Goal: Task Accomplishment & Management: Use online tool/utility

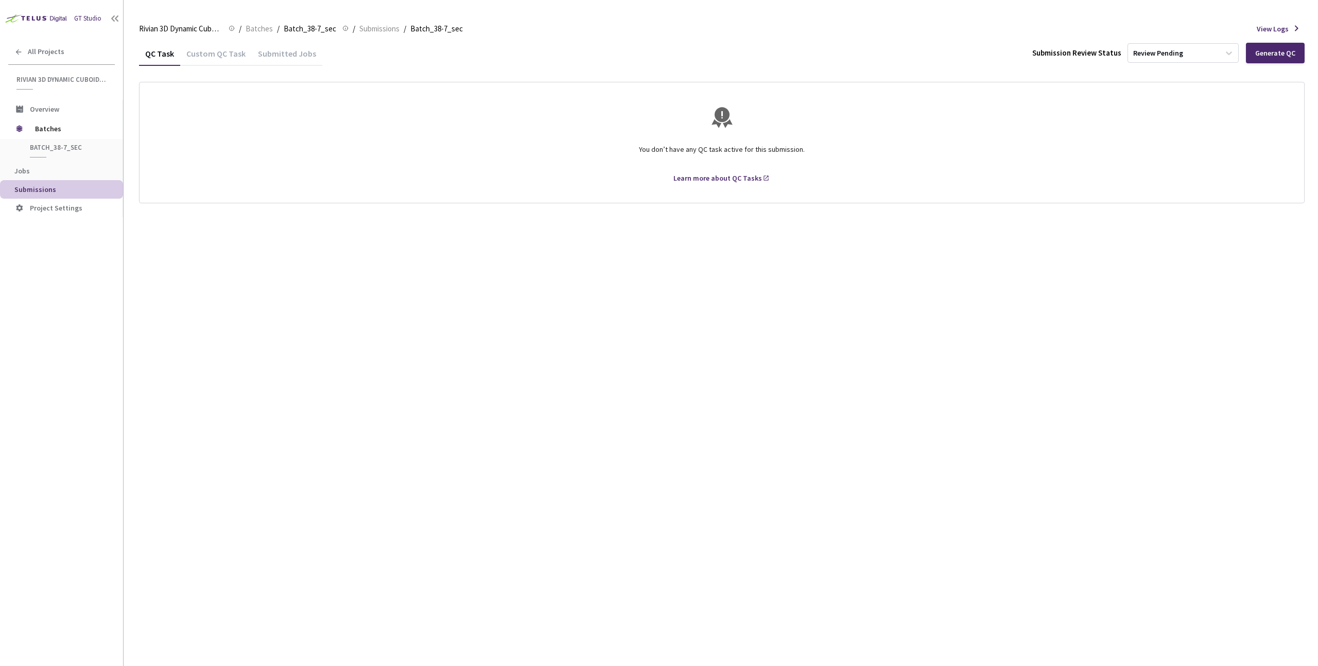
click at [295, 210] on div "QC Task Custom QC Task Submitted Jobs Submission Review Status Review Pending G…" at bounding box center [722, 353] width 1166 height 625
click at [1265, 53] on div "Generate QC" at bounding box center [1276, 53] width 40 height 8
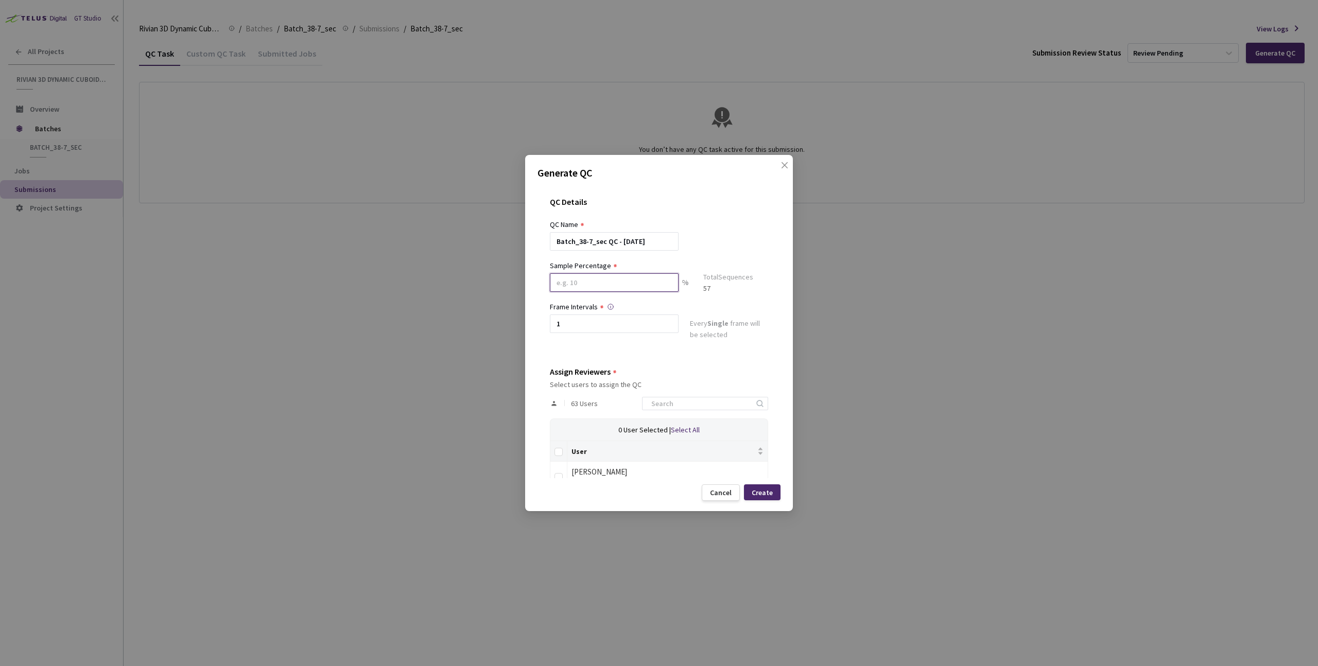
click at [618, 290] on input at bounding box center [614, 282] width 129 height 19
type input "60"
click at [755, 230] on div "QC Name" at bounding box center [659, 224] width 218 height 11
click at [693, 414] on div at bounding box center [705, 407] width 126 height 13
click at [693, 406] on input at bounding box center [700, 408] width 110 height 12
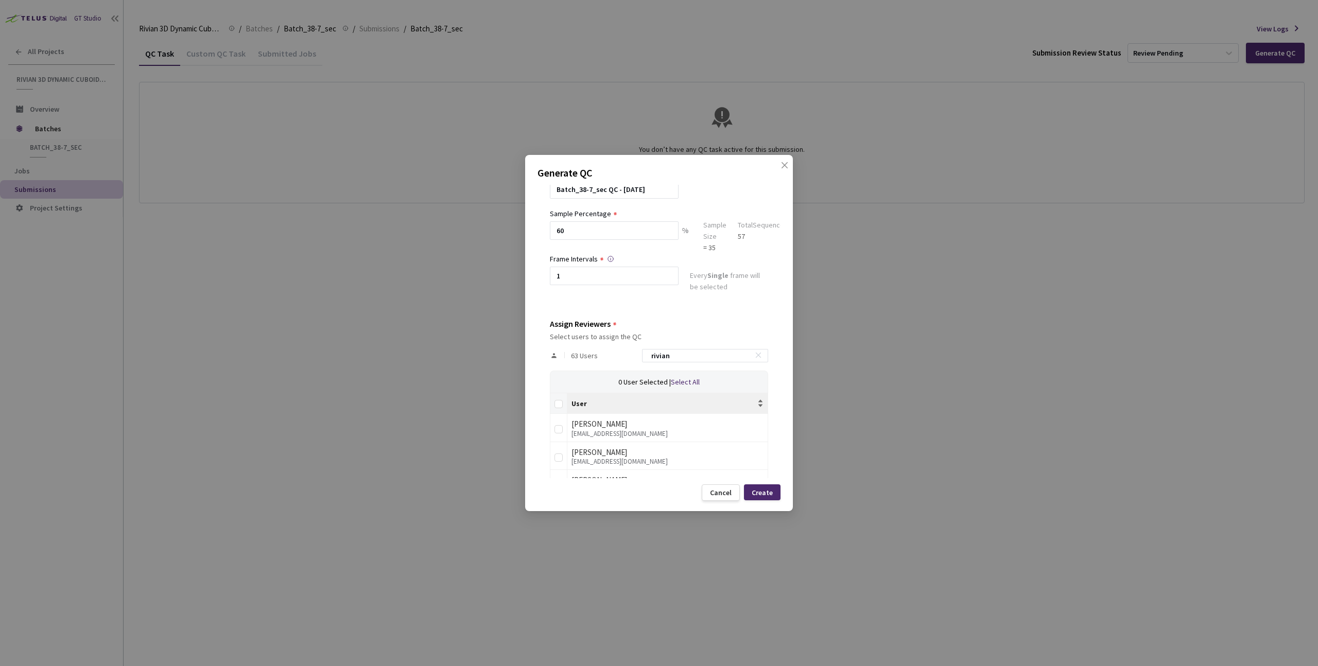
scroll to position [53, 0]
type input "rivian"
click at [562, 405] on input "Select all" at bounding box center [559, 404] width 8 height 8
checkbox input "true"
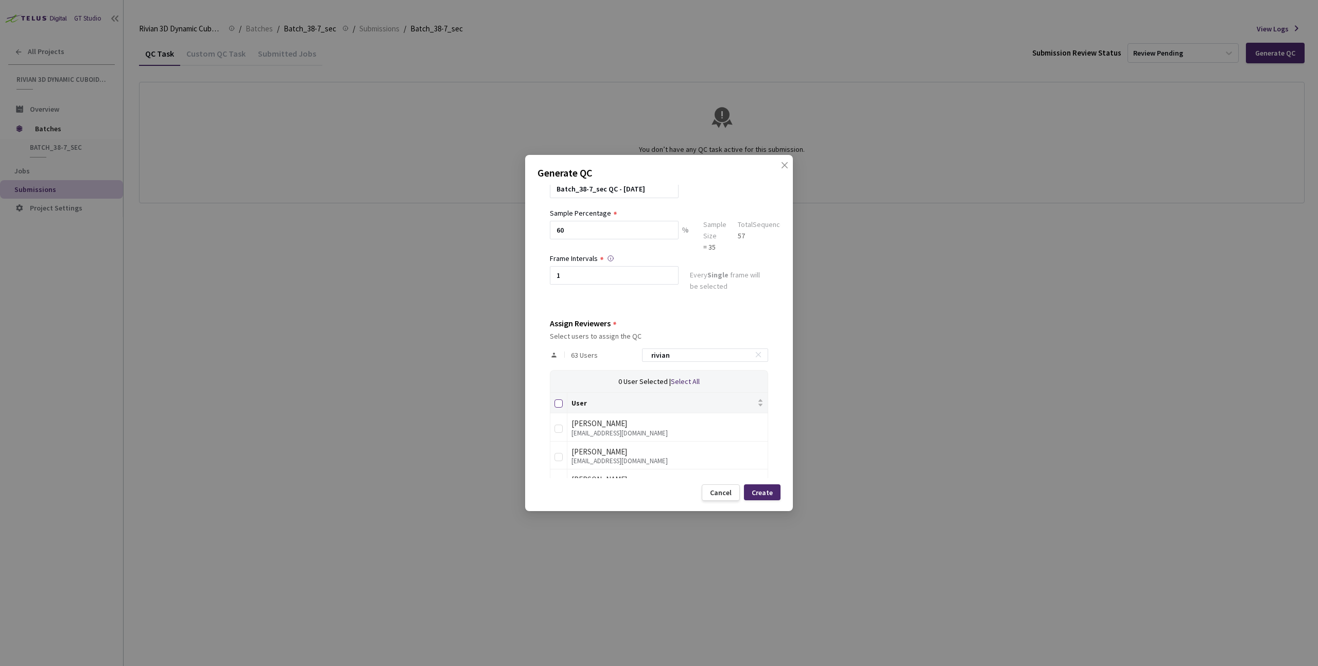
checkbox input "true"
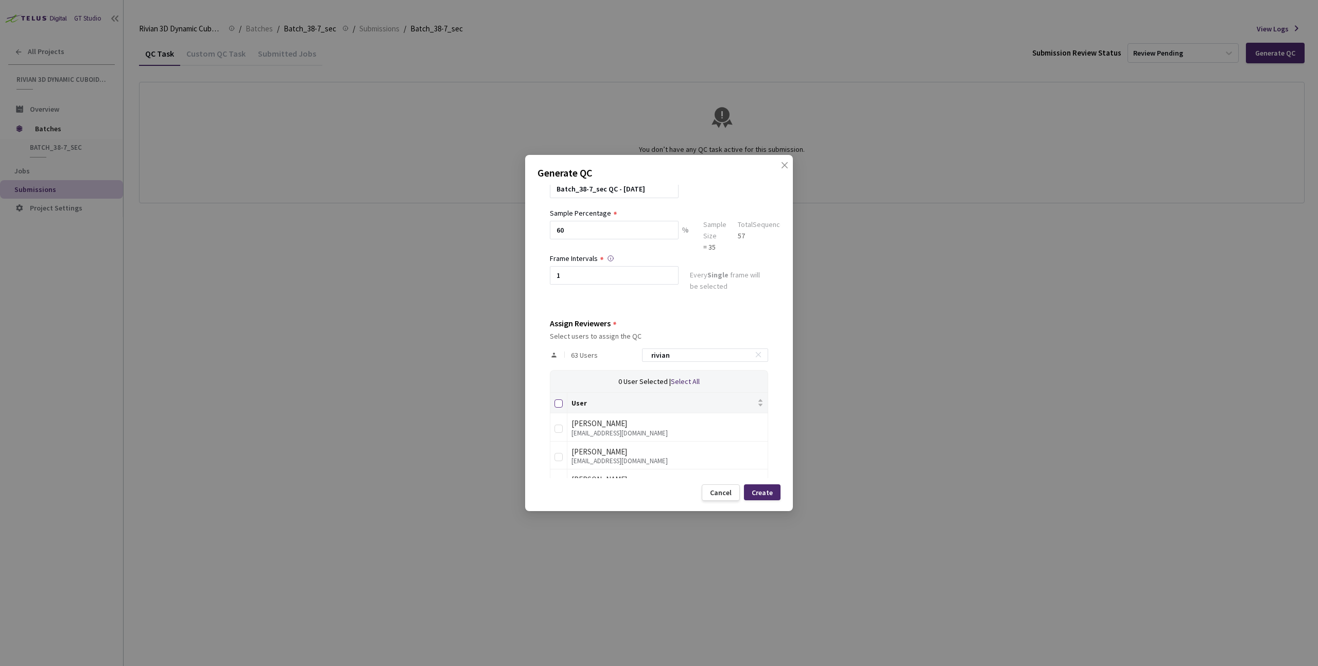
checkbox input "true"
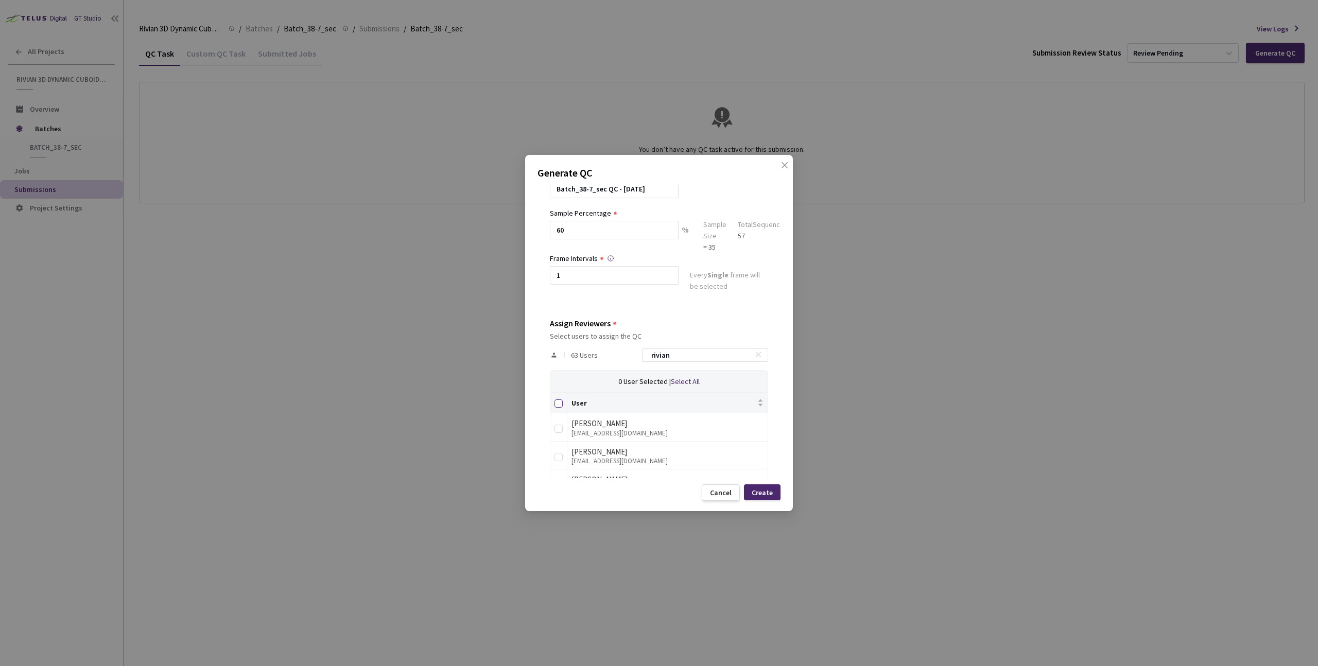
checkbox input "true"
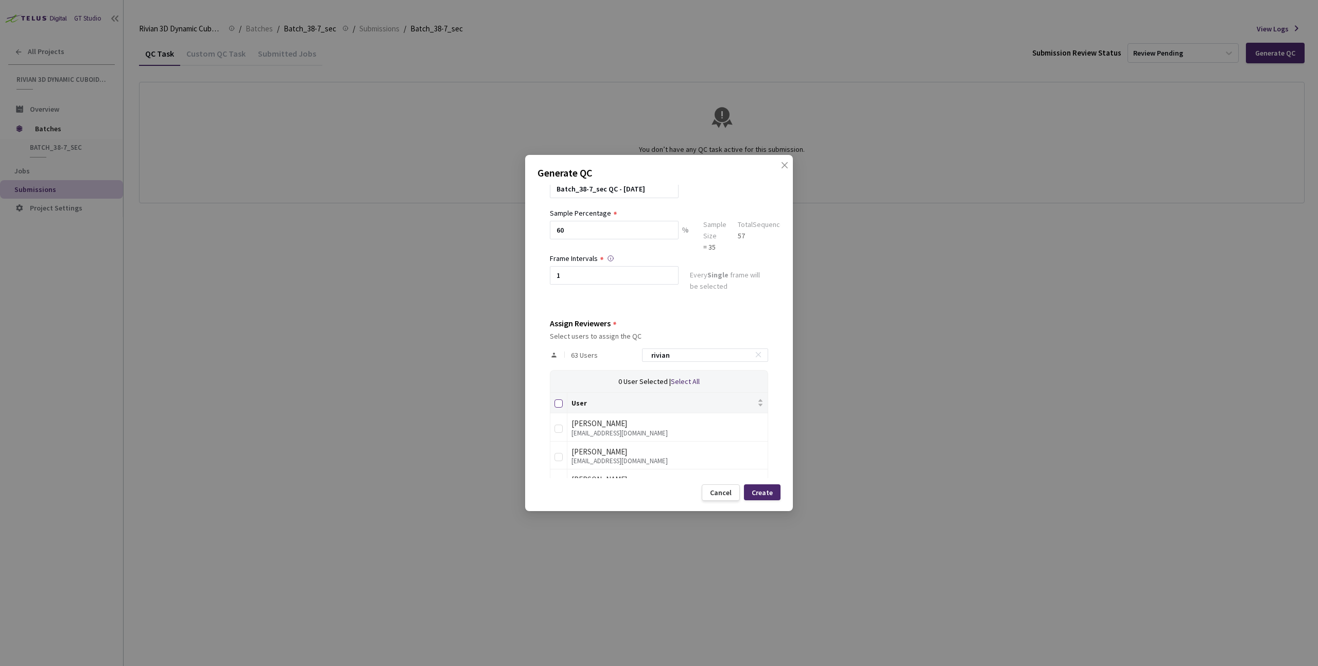
checkbox input "true"
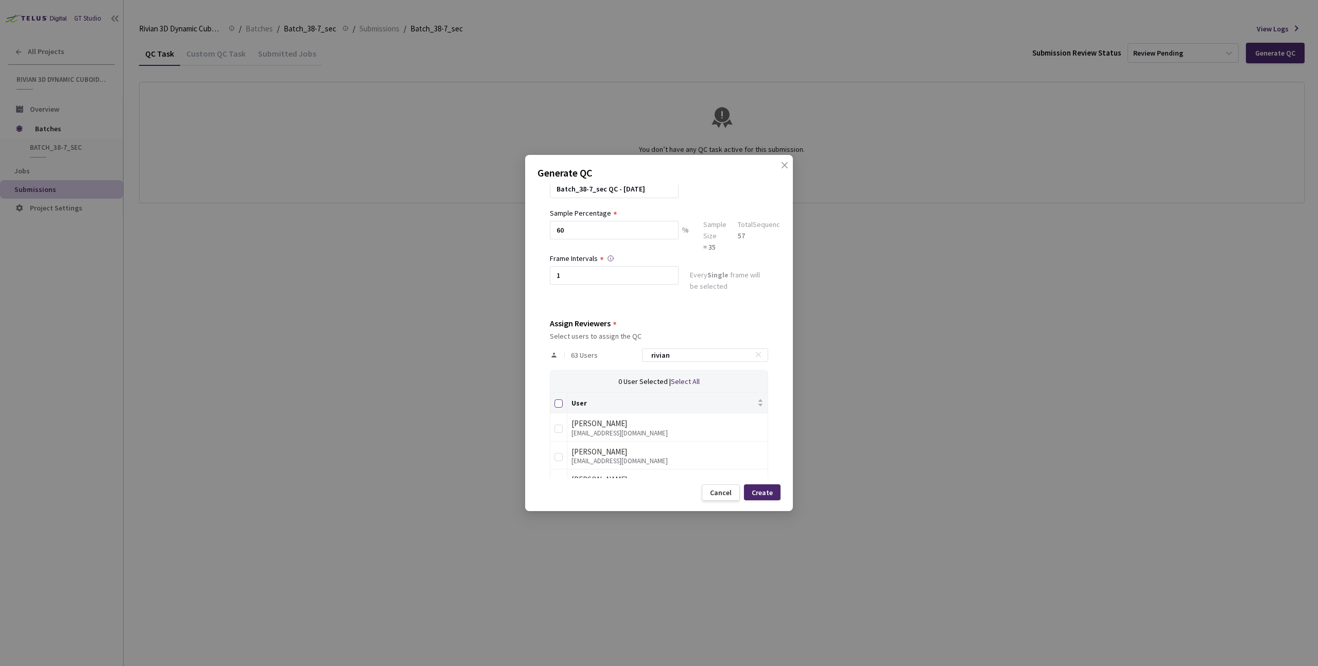
checkbox input "true"
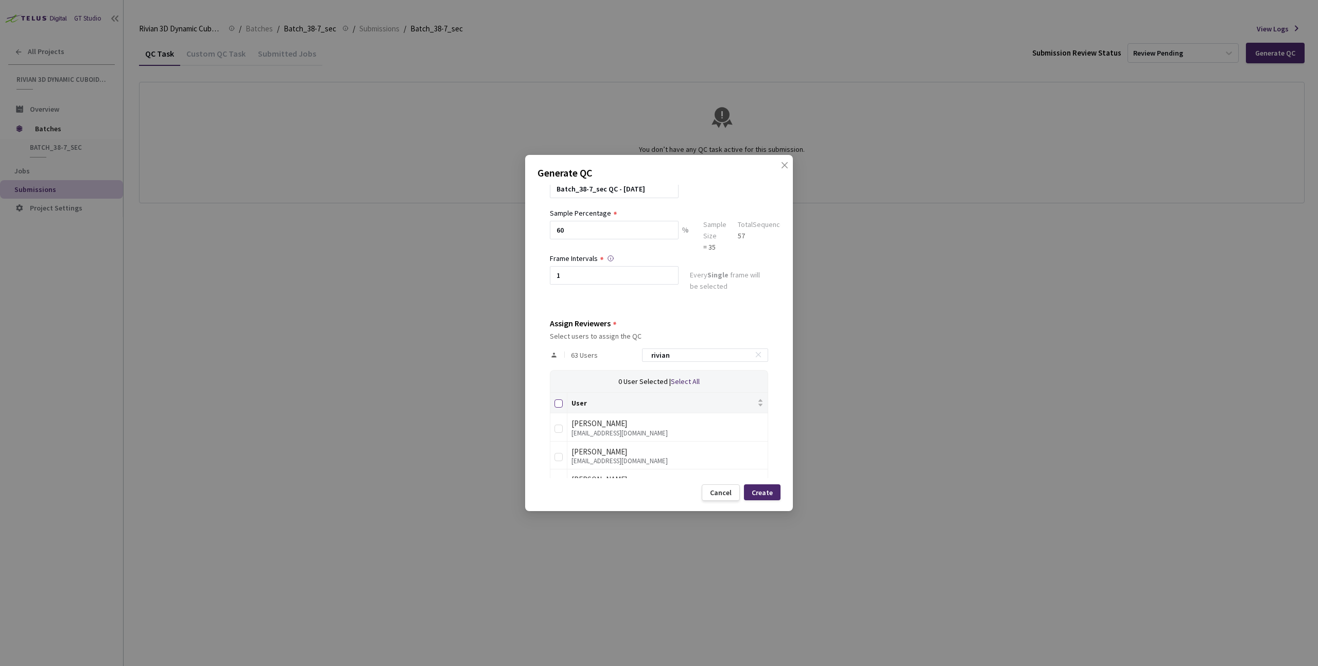
checkbox input "true"
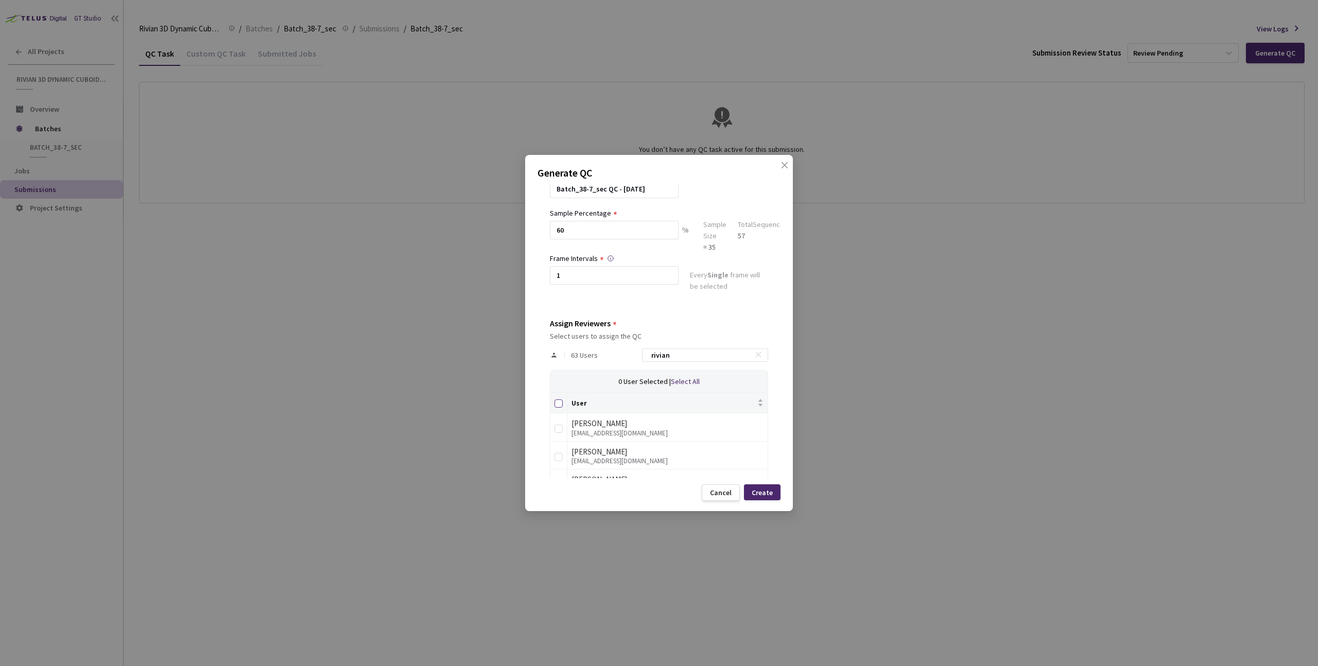
checkbox input "true"
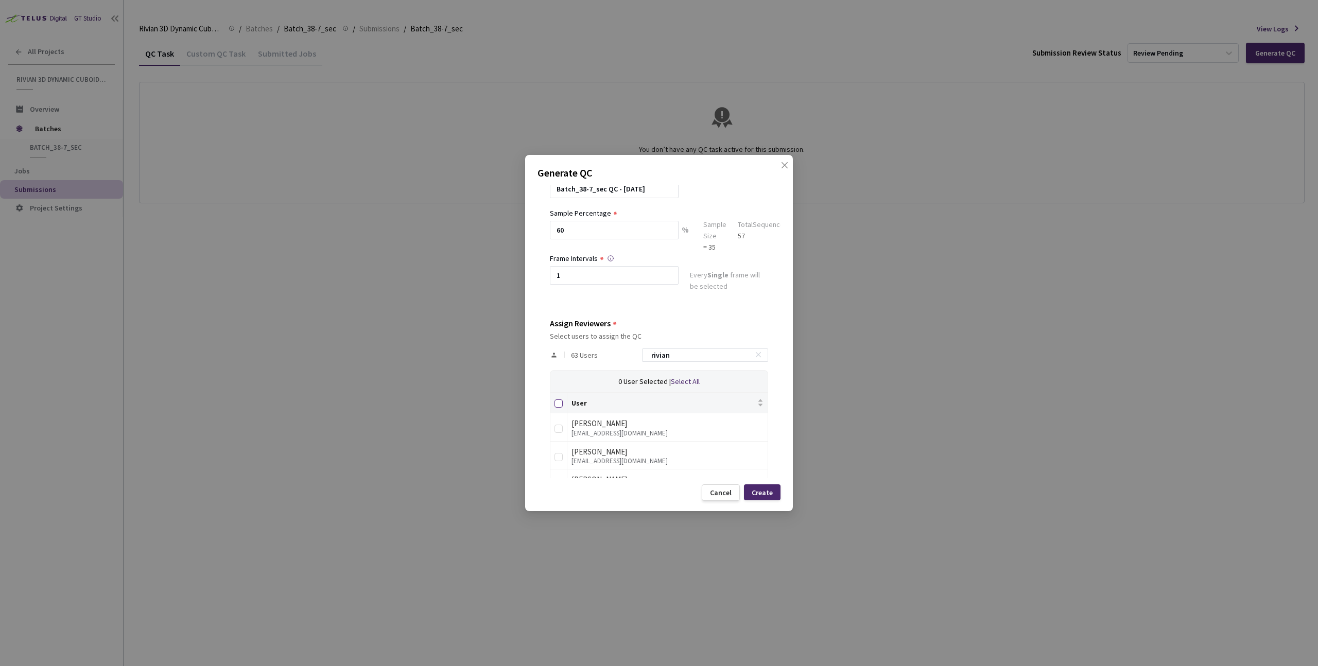
checkbox input "true"
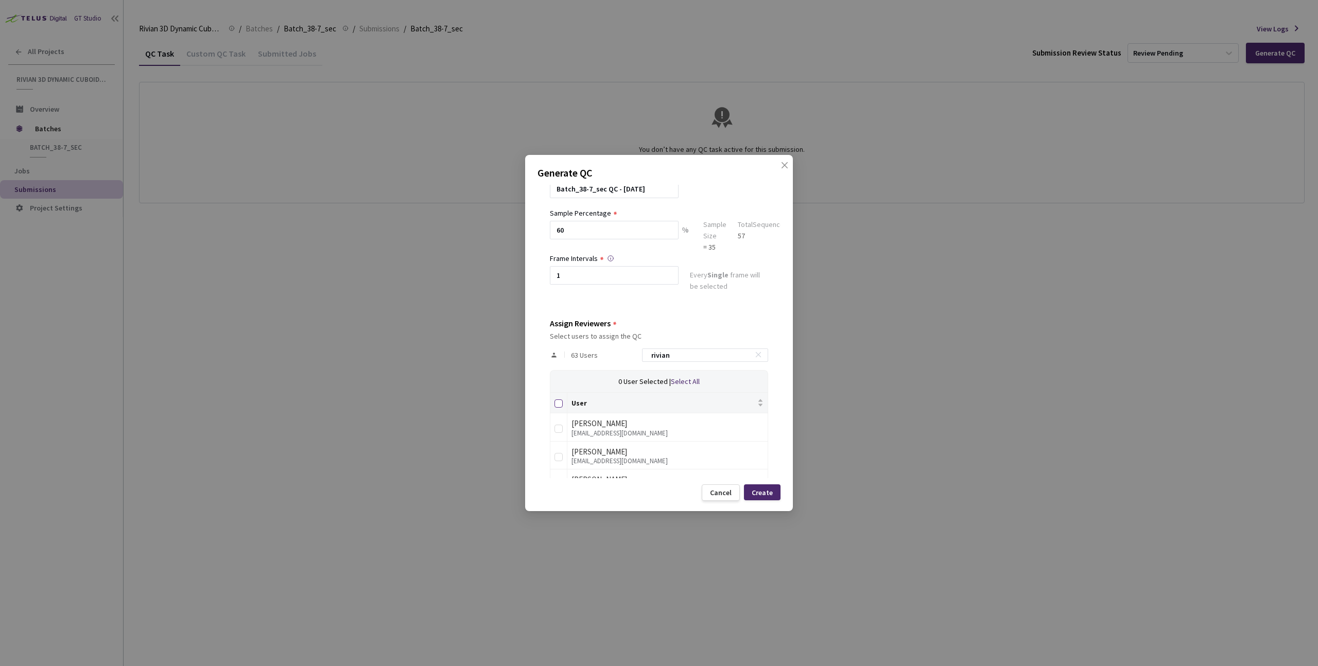
checkbox input "true"
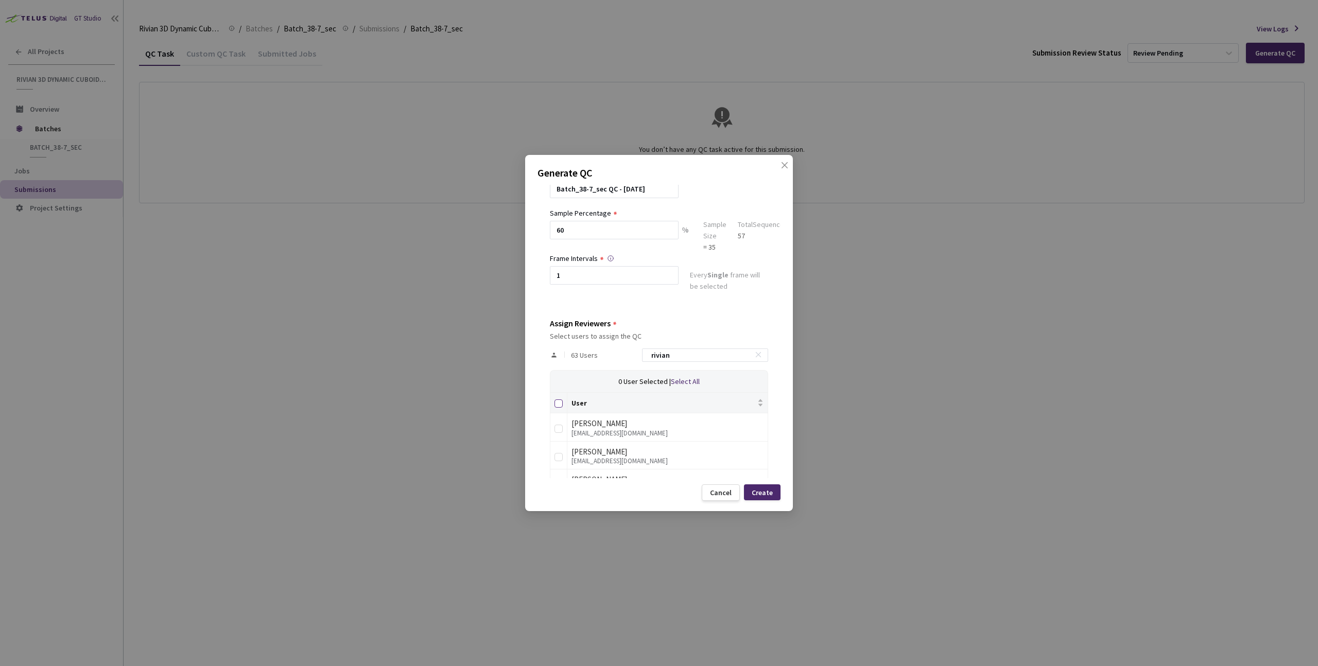
checkbox input "true"
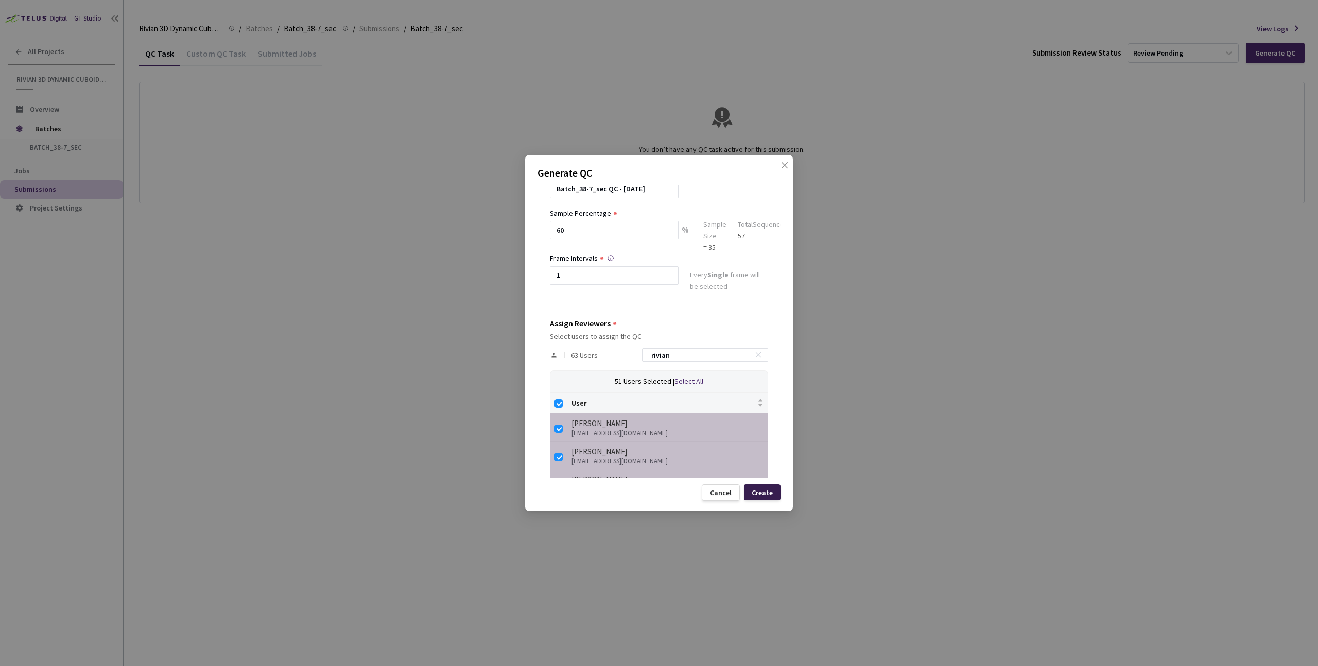
click at [760, 493] on div "Create" at bounding box center [762, 493] width 21 height 8
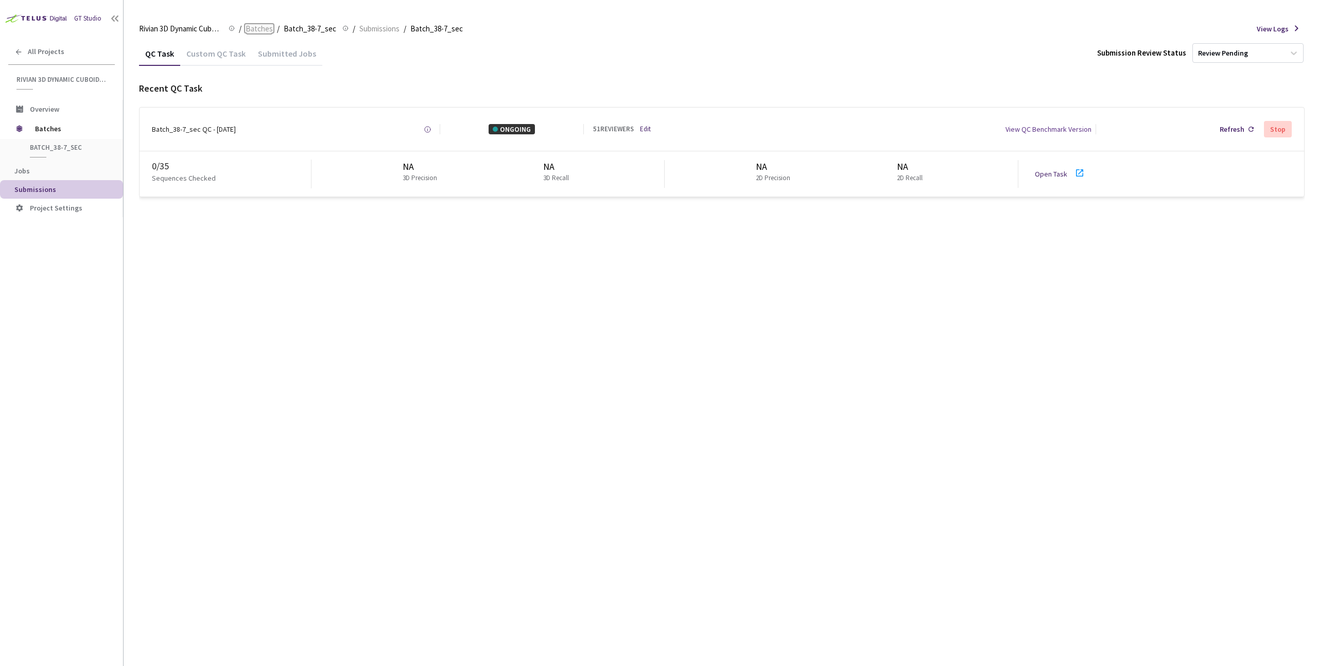
click at [247, 29] on span "Batches" at bounding box center [259, 29] width 27 height 12
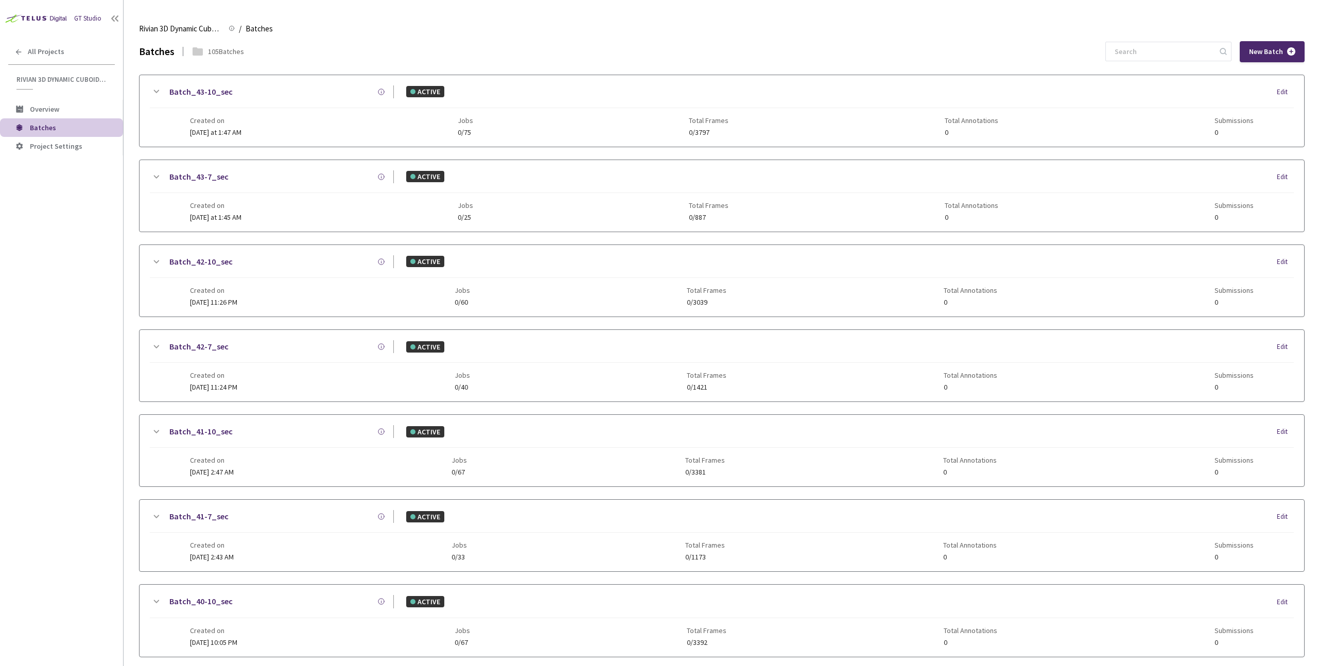
click at [1154, 41] on div "New Batch" at bounding box center [1205, 51] width 199 height 21
click at [1156, 59] on input at bounding box center [1164, 51] width 110 height 19
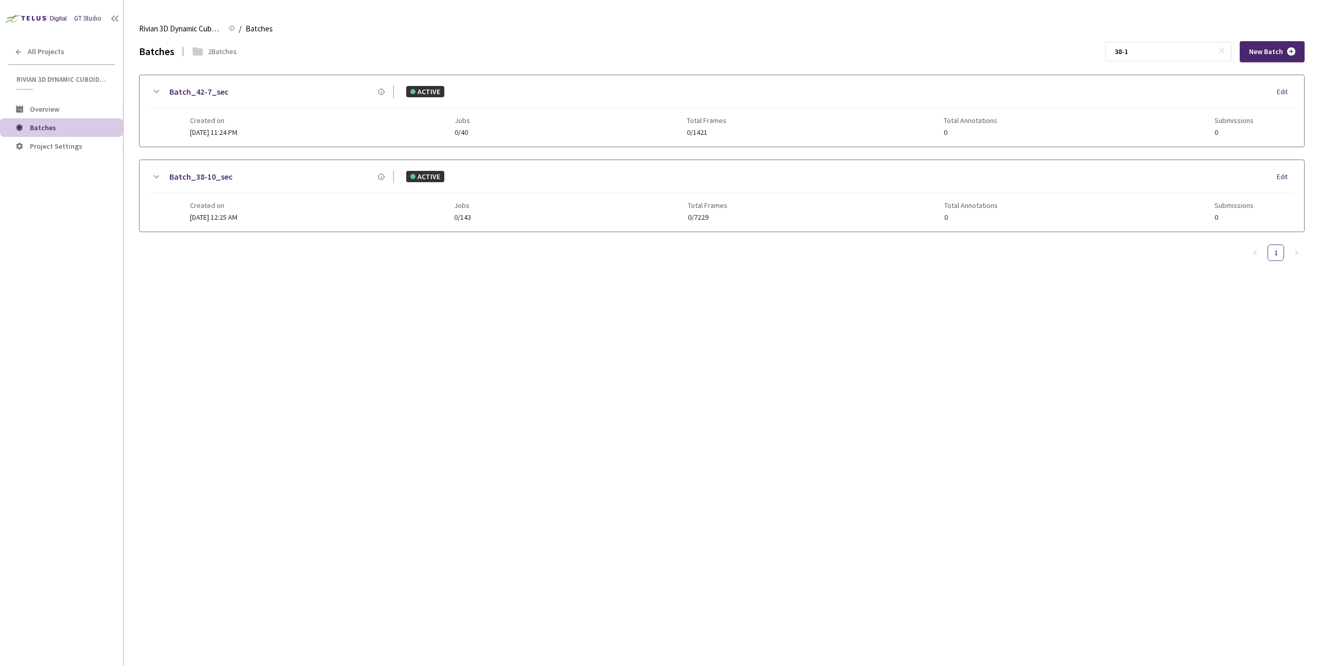
type input "38-1"
click at [686, 191] on div "Batch_38-10_sec ACTIVE Edit" at bounding box center [722, 181] width 1144 height 23
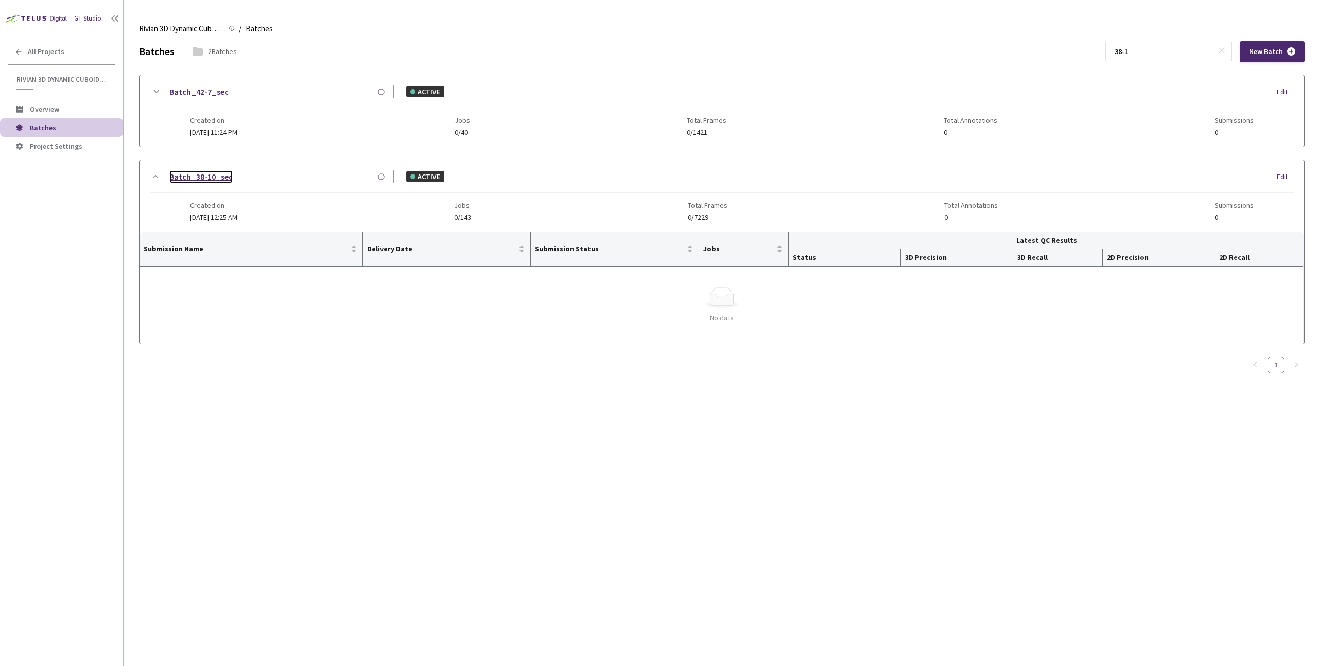
click at [183, 173] on link "Batch_38-10_sec" at bounding box center [200, 176] width 63 height 13
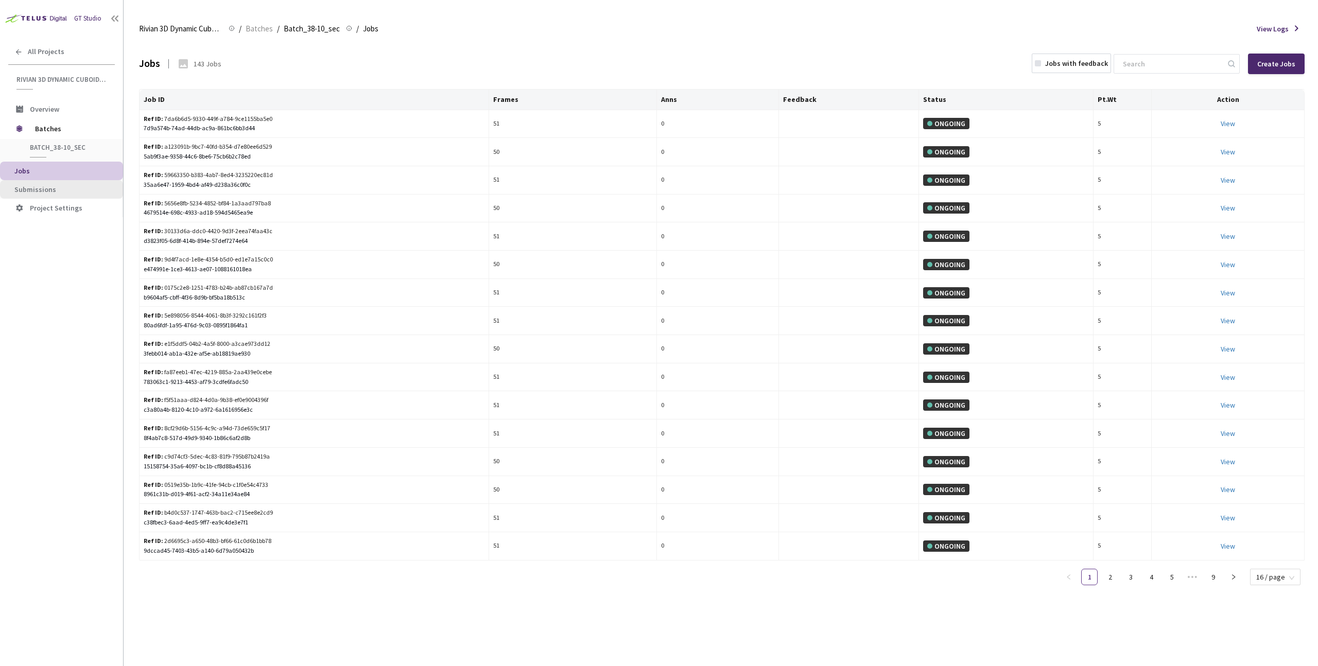
click at [54, 187] on span "Submissions" at bounding box center [64, 189] width 100 height 9
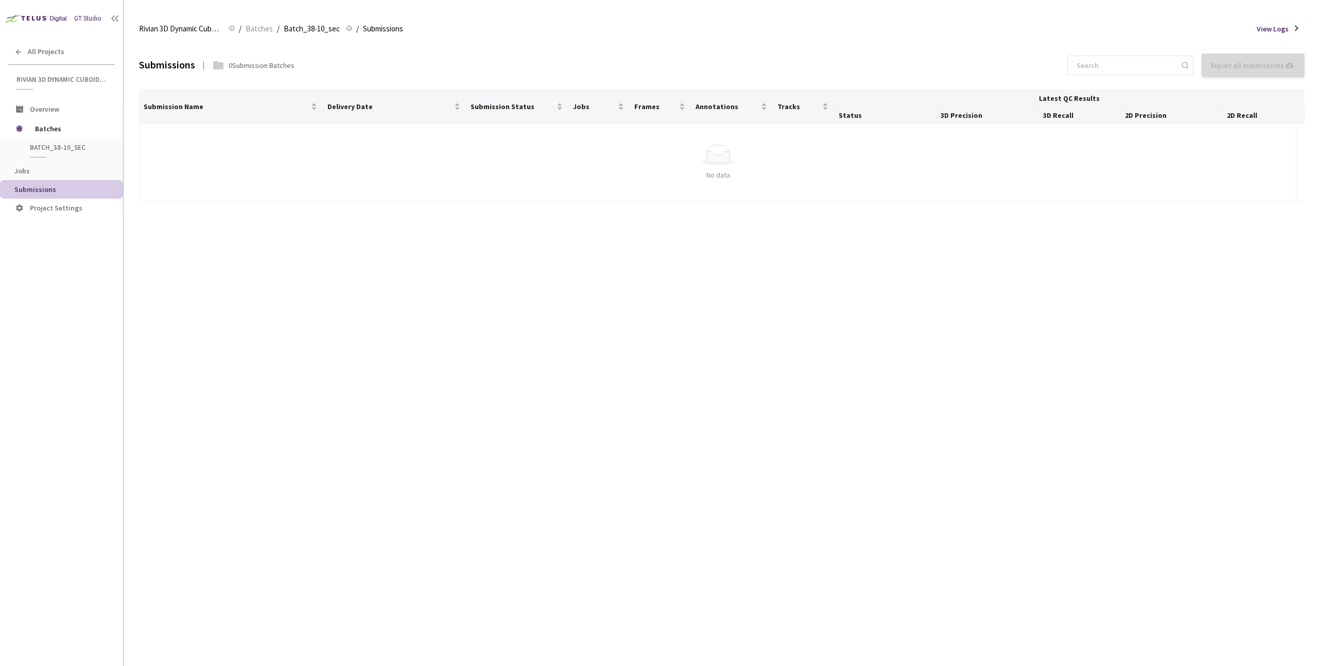
click at [262, 18] on div "Rivian 3D Dynamic Cuboids[2024-25] Rivian 3D Dynamic Cuboids[2024-25] / Batches…" at bounding box center [722, 28] width 1166 height 25
click at [250, 24] on span "Batches" at bounding box center [259, 29] width 27 height 12
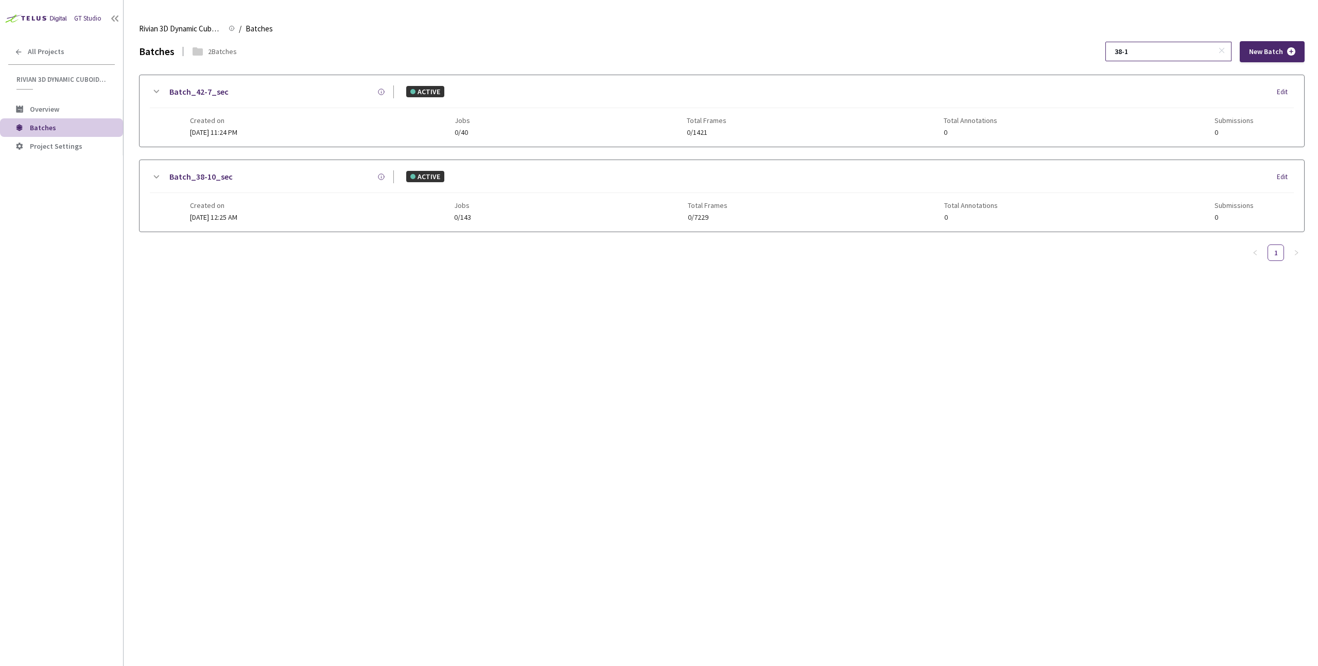
click at [1153, 50] on input "38-1" at bounding box center [1164, 51] width 110 height 19
type input "37-7"
click at [317, 103] on div "batch_37-7_sec COMPLETED Edit" at bounding box center [722, 96] width 1144 height 23
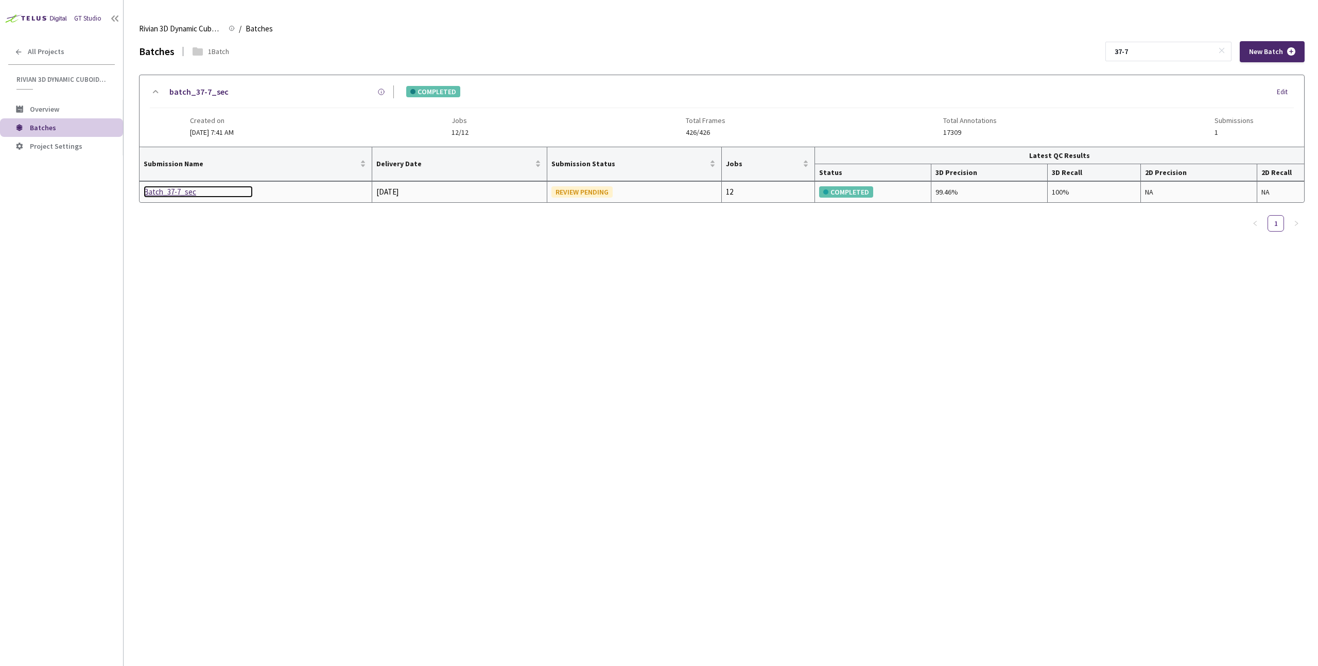
click at [172, 194] on div "Batch_37-7_sec" at bounding box center [198, 192] width 109 height 12
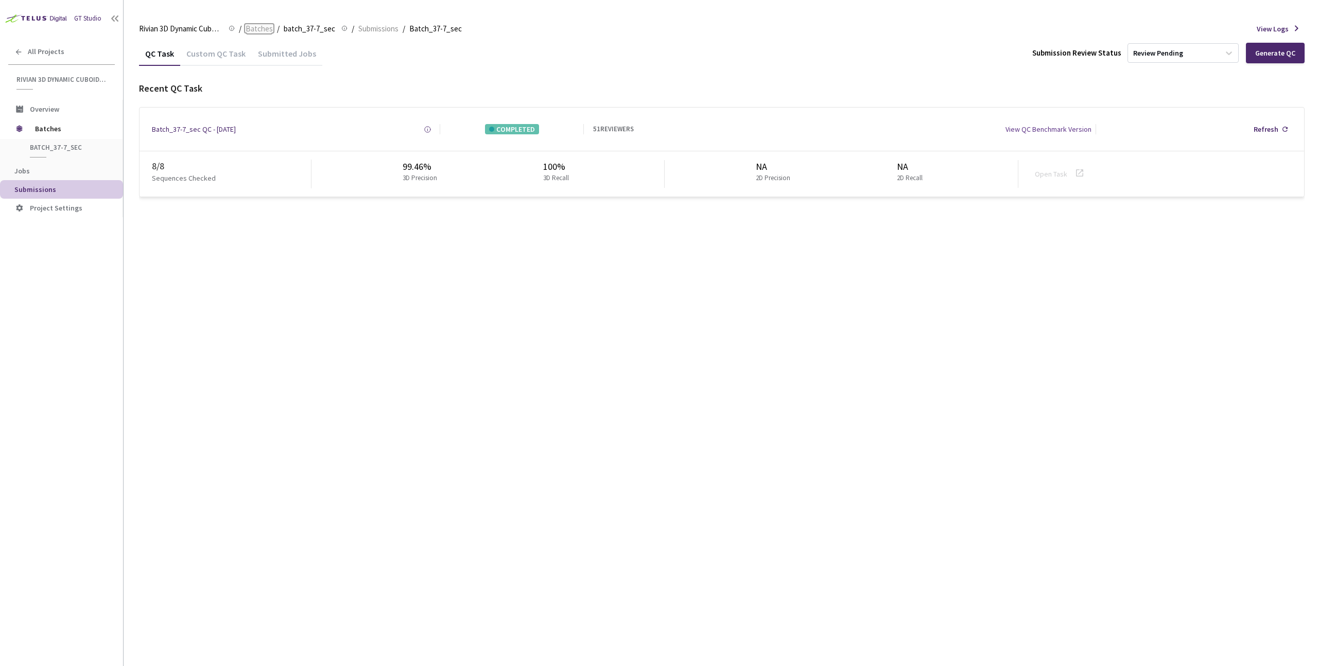
click at [255, 29] on span "Batches" at bounding box center [259, 29] width 27 height 12
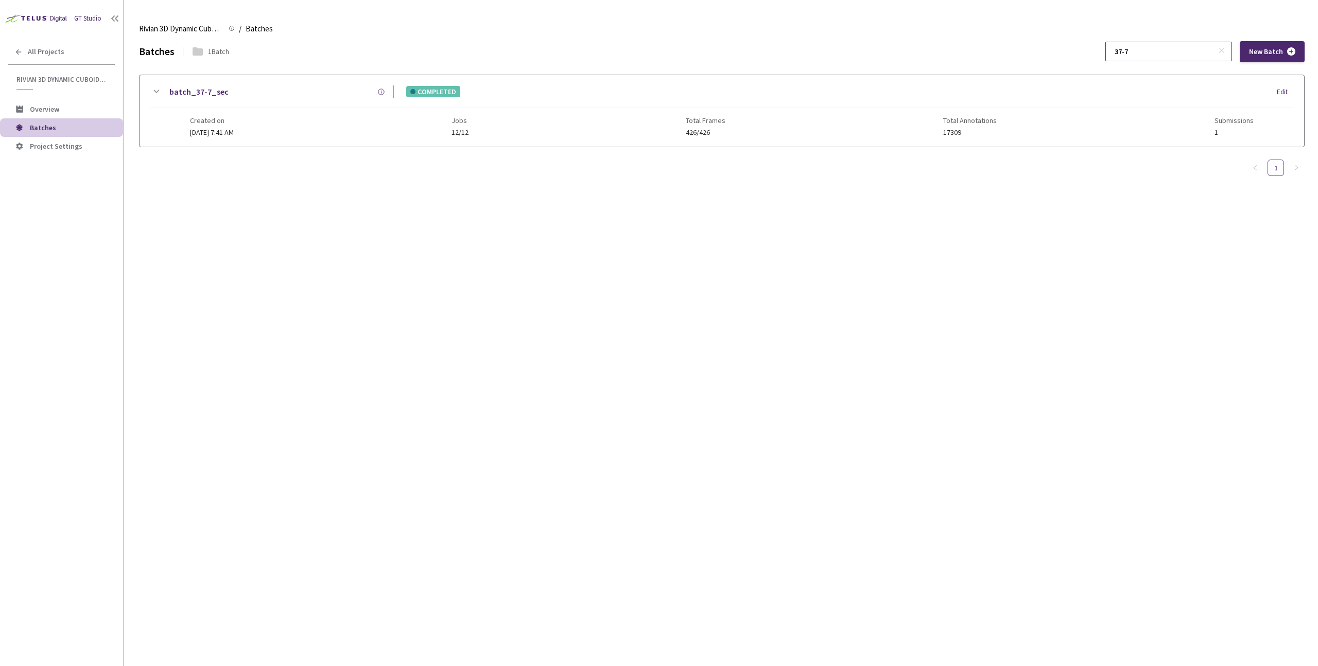
click at [1153, 44] on input "37-7" at bounding box center [1164, 51] width 110 height 19
click at [1144, 51] on input "37-7" at bounding box center [1164, 51] width 110 height 19
type input "38-7"
click at [541, 101] on div "Batch_38-7_sec COMPLETED Edit" at bounding box center [722, 96] width 1144 height 23
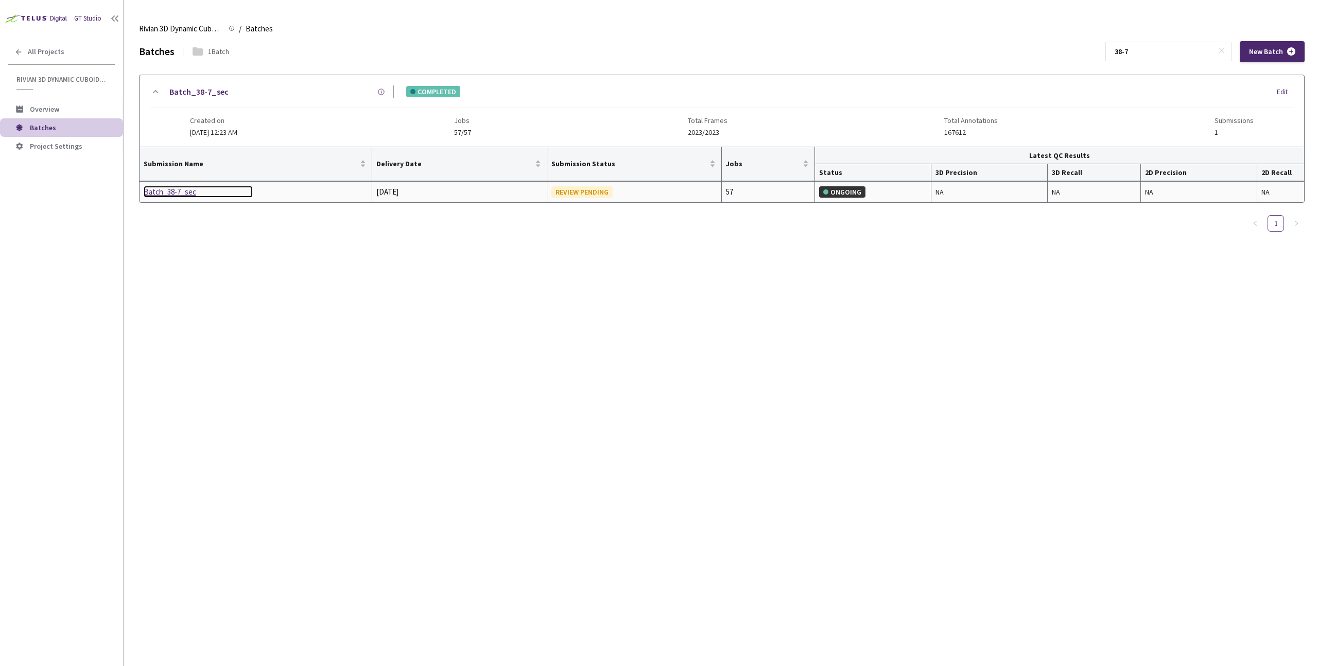
click at [174, 193] on div "Batch_38-7_sec" at bounding box center [198, 192] width 109 height 12
